Goal: Navigation & Orientation: Understand site structure

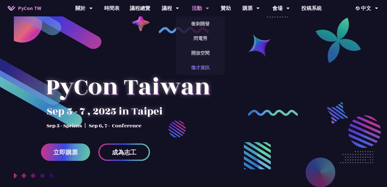
click at [208, 67] on link "徵才資訊" at bounding box center [200, 67] width 49 height 12
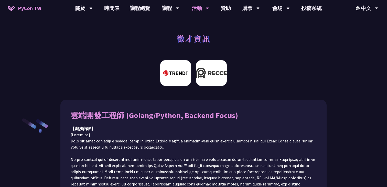
click at [206, 71] on img at bounding box center [211, 73] width 31 height 26
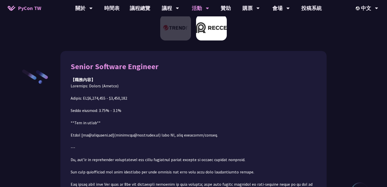
scroll to position [58, 0]
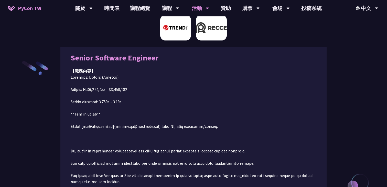
click at [176, 34] on img at bounding box center [175, 28] width 31 height 26
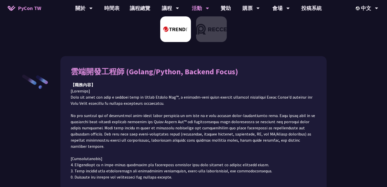
scroll to position [0, 0]
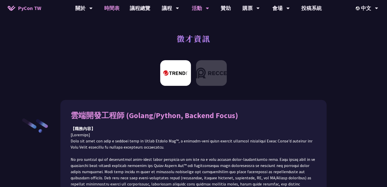
click at [112, 9] on link "時間表" at bounding box center [112, 8] width 26 height 16
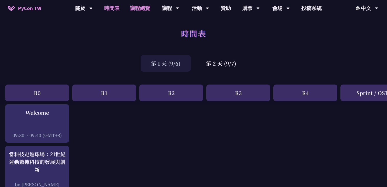
click at [139, 8] on link "議程總覽" at bounding box center [140, 8] width 31 height 16
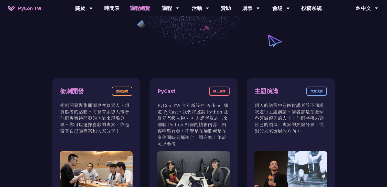
scroll to position [7, 0]
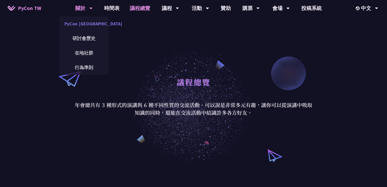
click at [83, 27] on link "PyCon [GEOGRAPHIC_DATA]" at bounding box center [83, 24] width 49 height 12
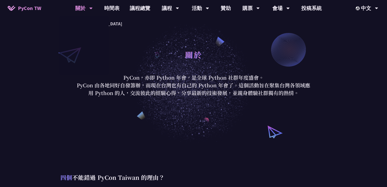
click at [37, 8] on span "PyCon TW" at bounding box center [29, 8] width 23 height 8
